Goal: Download file/media

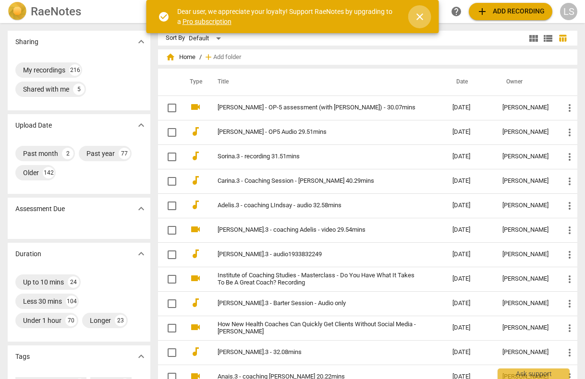
click at [419, 17] on span "close" at bounding box center [420, 17] width 12 height 12
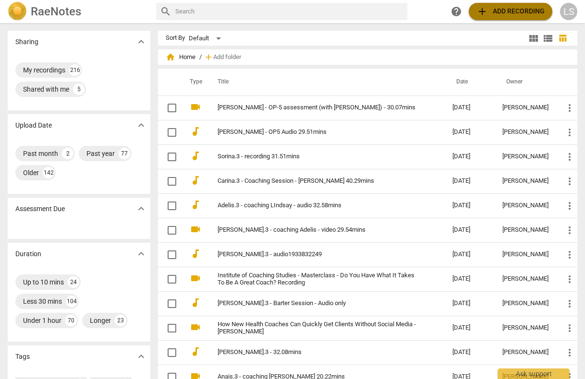
click at [515, 10] on span "add Add recording" at bounding box center [510, 12] width 68 height 12
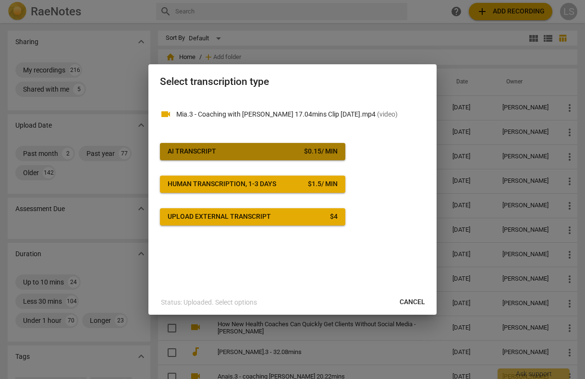
click at [227, 144] on button "AI Transcript $ 0.15 / min" at bounding box center [252, 151] width 185 height 17
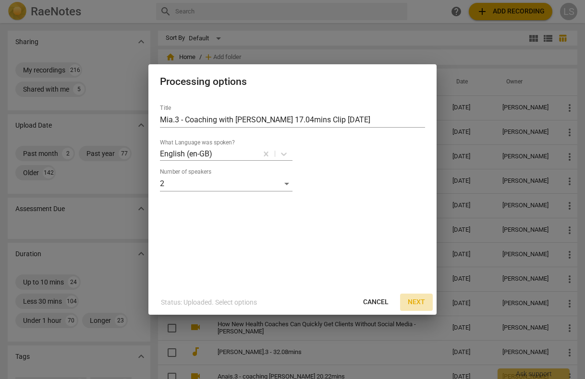
click at [418, 301] on span "Next" at bounding box center [416, 303] width 17 height 10
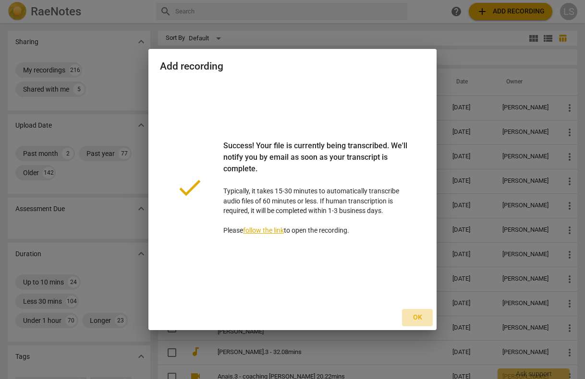
click at [417, 317] on span "Ok" at bounding box center [416, 318] width 15 height 10
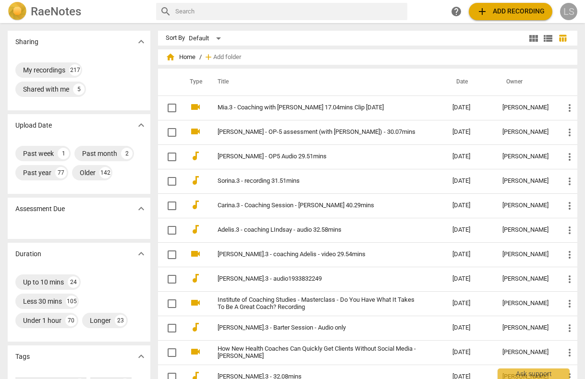
click at [568, 10] on div "LS" at bounding box center [568, 11] width 17 height 17
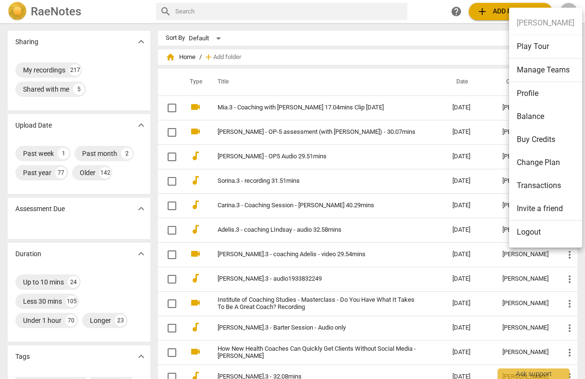
click at [534, 115] on li "Balance" at bounding box center [545, 116] width 73 height 23
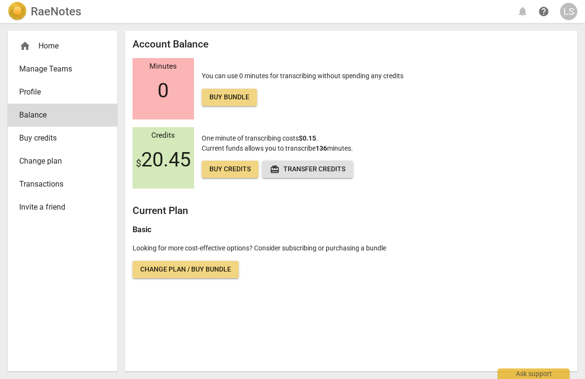
click at [43, 47] on div "home Home" at bounding box center [58, 46] width 79 height 12
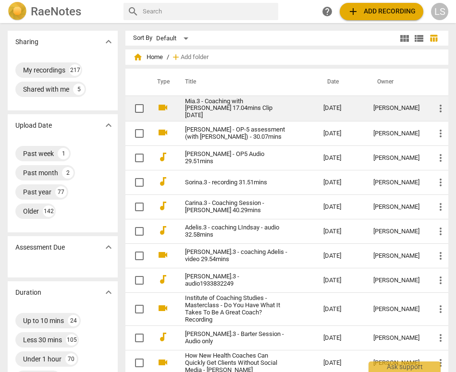
click at [213, 108] on link "Mia.3 - Coaching with [PERSON_NAME] 17.04mins Clip [DATE]" at bounding box center [237, 109] width 104 height 22
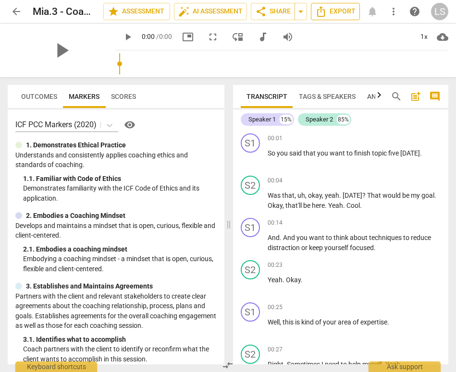
click at [338, 10] on span "Export" at bounding box center [335, 12] width 40 height 12
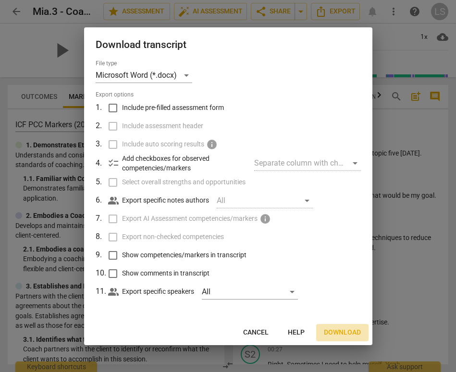
click at [342, 329] on span "Download" at bounding box center [342, 333] width 37 height 10
